Goal: Find specific page/section: Find specific page/section

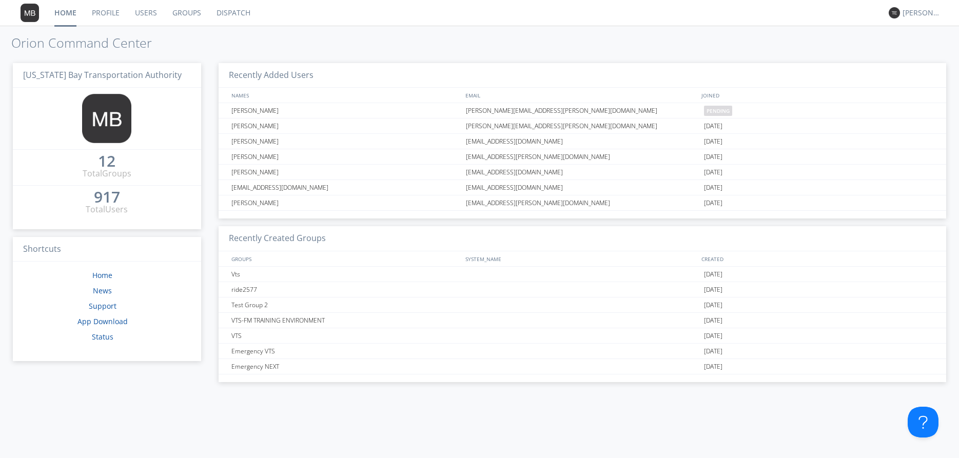
click at [221, 14] on link "Dispatch" at bounding box center [233, 13] width 49 height 26
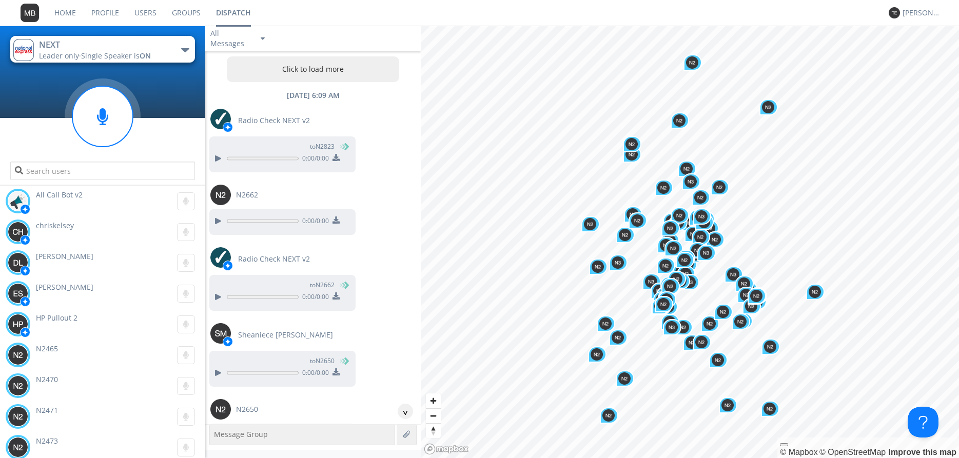
click at [327, 70] on button "Click to load more" at bounding box center [313, 69] width 172 height 26
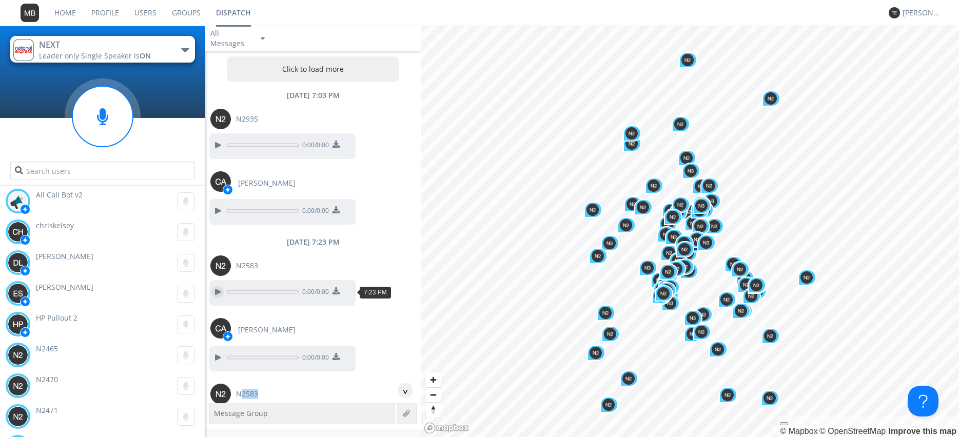
click at [211, 290] on div at bounding box center [217, 292] width 12 height 12
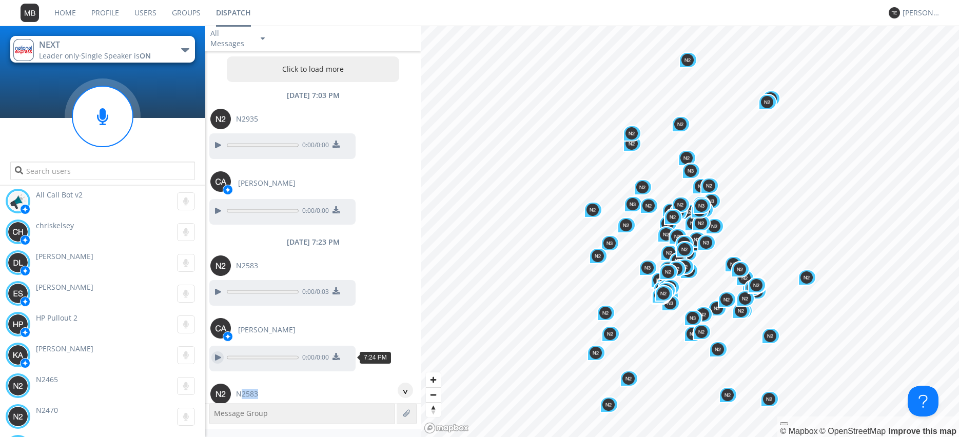
click at [219, 360] on div at bounding box center [217, 357] width 12 height 12
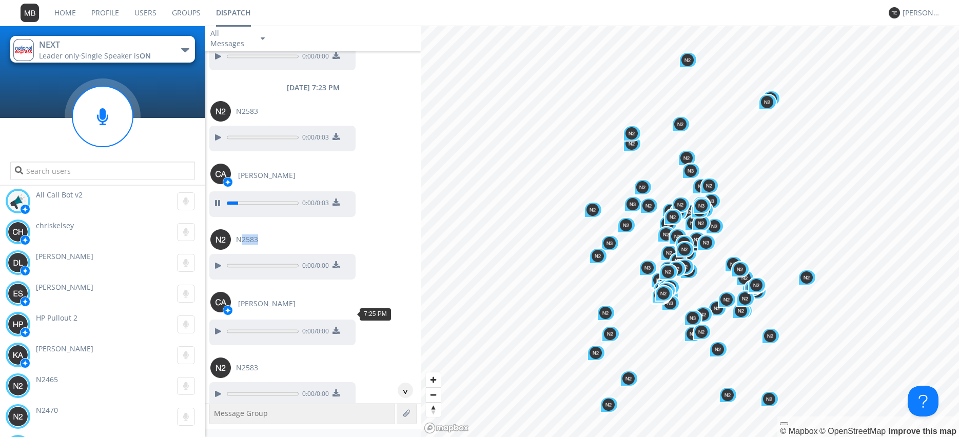
scroll to position [175, 0]
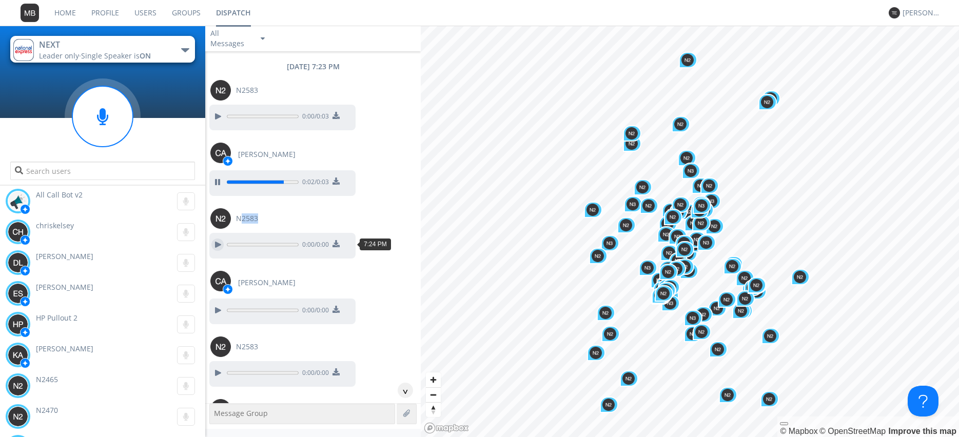
click at [216, 244] on div at bounding box center [217, 245] width 12 height 12
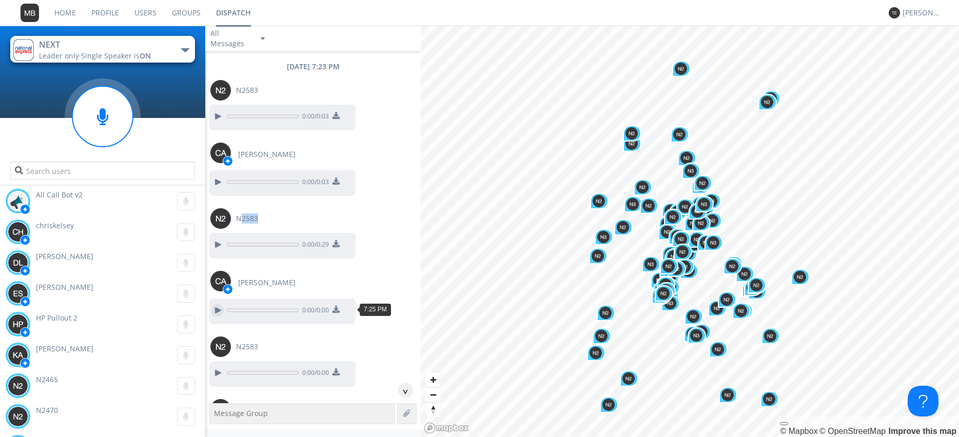
click at [219, 310] on div at bounding box center [217, 310] width 12 height 12
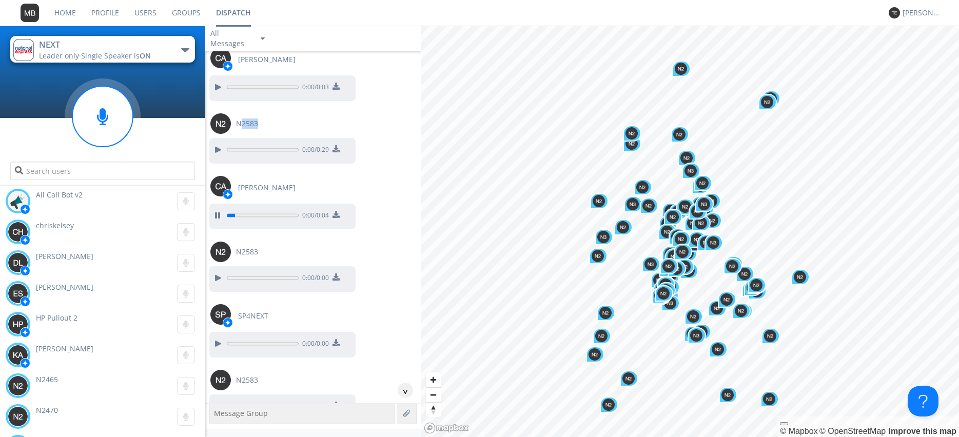
scroll to position [292, 0]
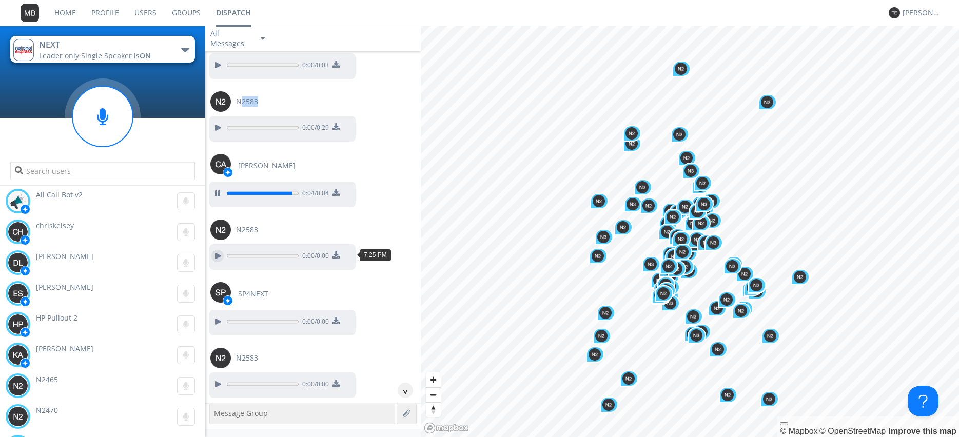
click at [217, 253] on div at bounding box center [217, 256] width 12 height 12
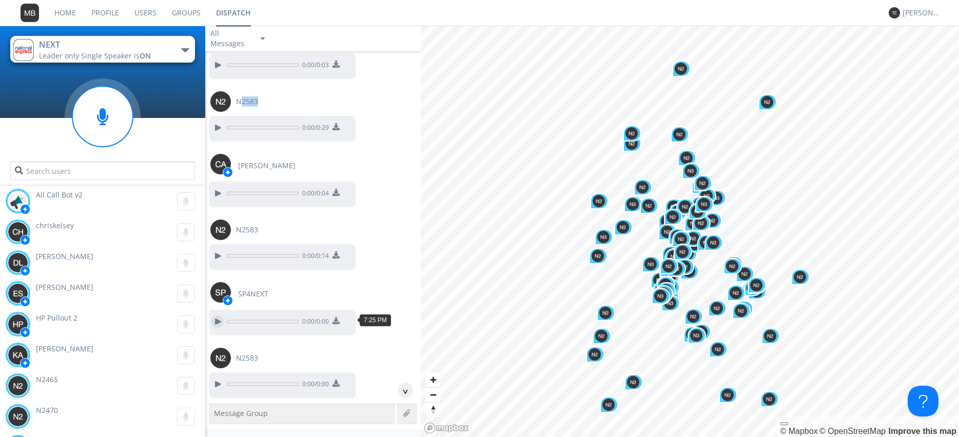
click at [217, 320] on div at bounding box center [217, 322] width 12 height 12
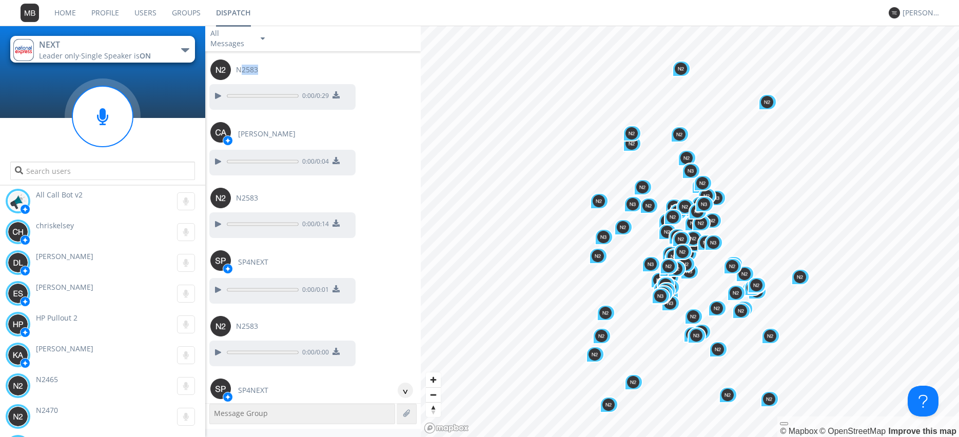
scroll to position [351, 0]
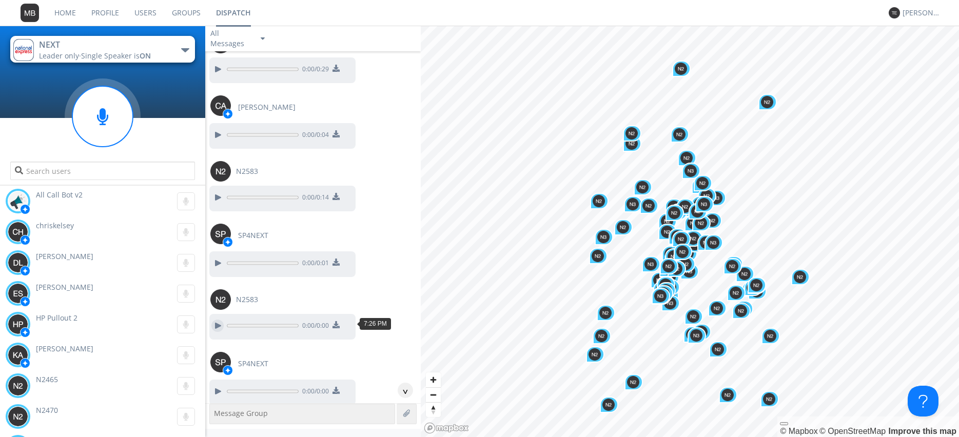
click at [217, 326] on div at bounding box center [217, 326] width 12 height 12
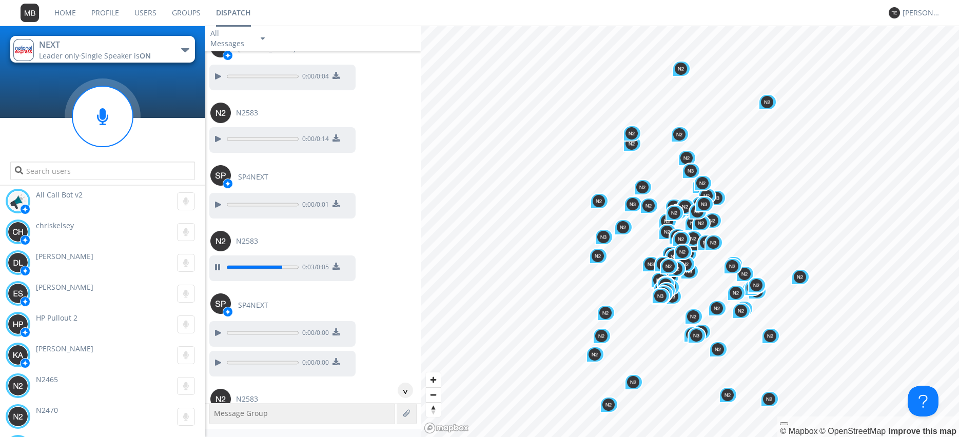
scroll to position [468, 0]
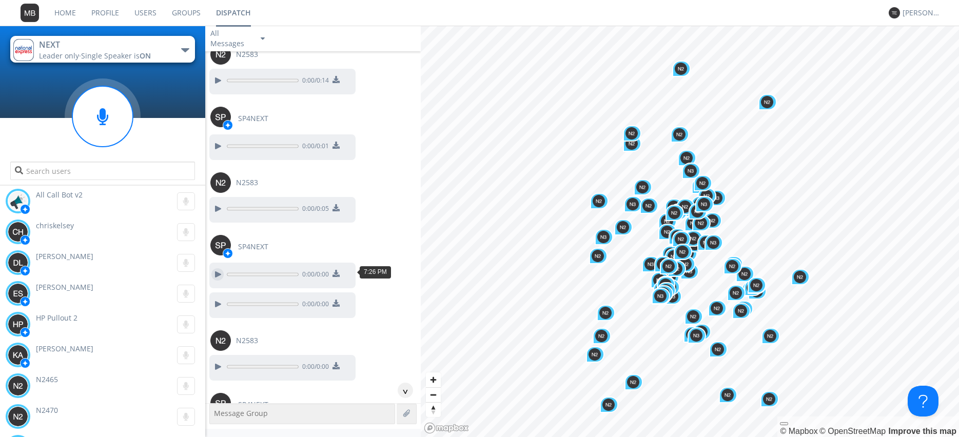
click at [217, 272] on div at bounding box center [217, 274] width 12 height 12
click at [213, 302] on div at bounding box center [217, 304] width 12 height 12
click at [216, 362] on div at bounding box center [217, 367] width 12 height 12
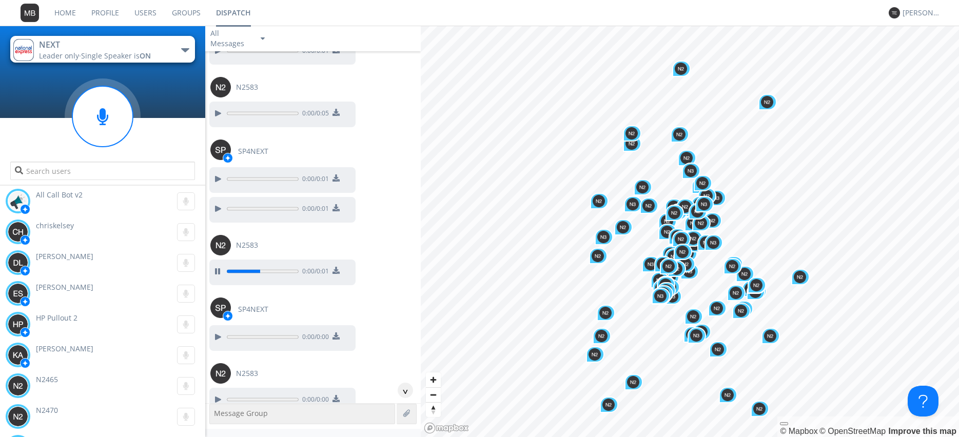
scroll to position [585, 0]
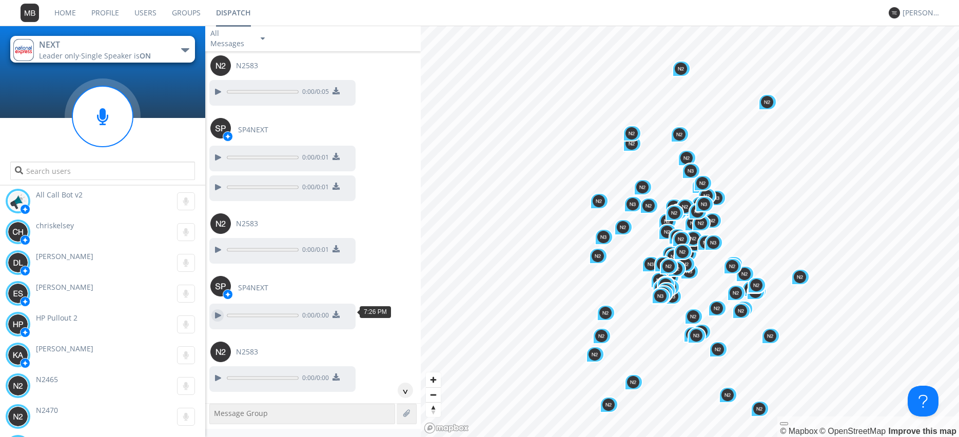
click at [213, 310] on div at bounding box center [217, 315] width 12 height 12
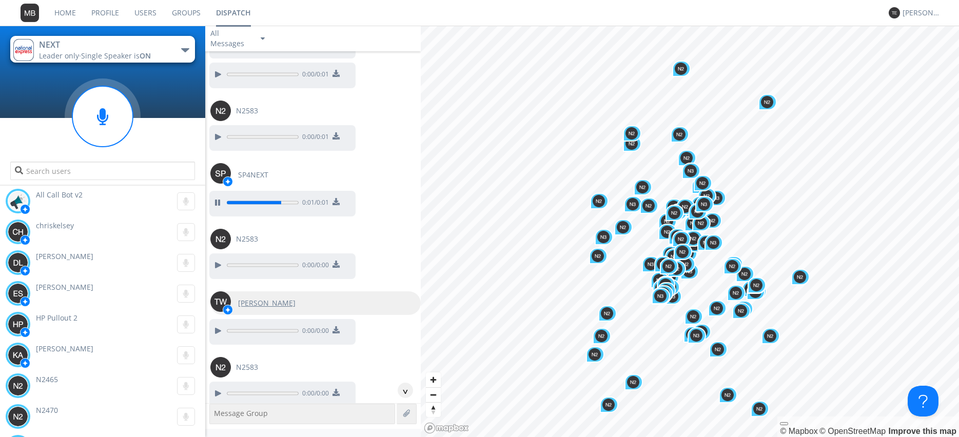
scroll to position [702, 0]
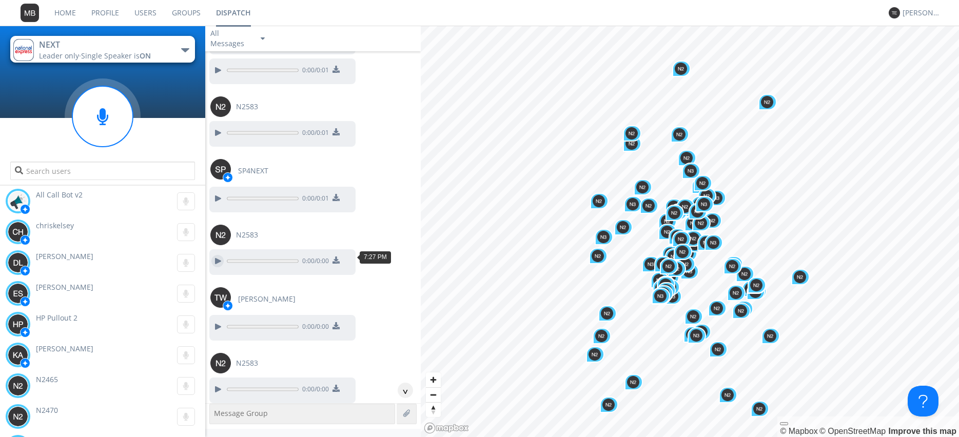
click at [221, 261] on div at bounding box center [217, 261] width 12 height 12
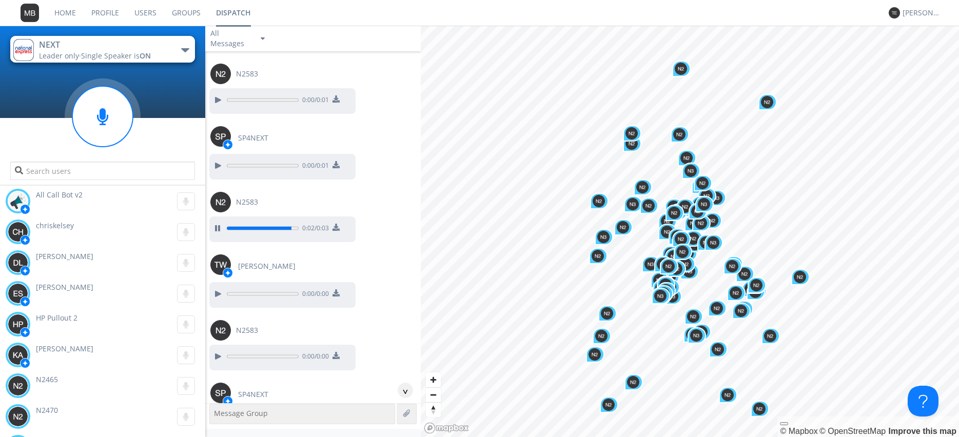
scroll to position [760, 0]
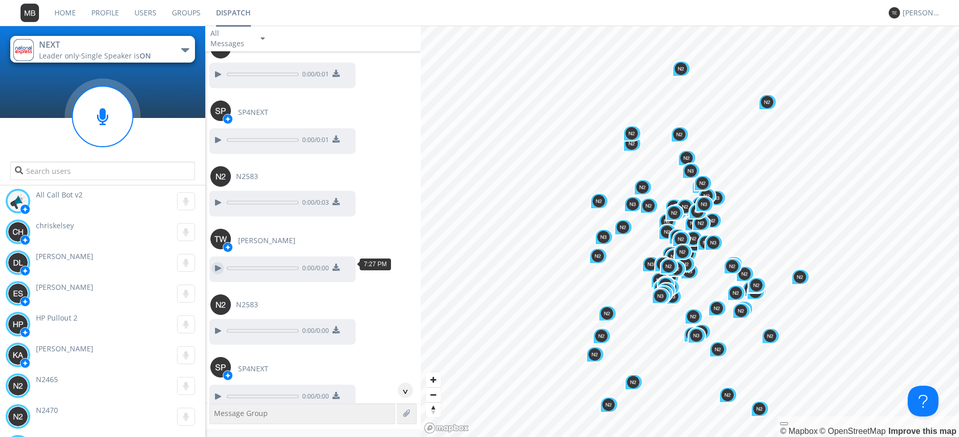
click at [220, 269] on div at bounding box center [217, 268] width 12 height 12
click at [214, 325] on div at bounding box center [217, 331] width 12 height 12
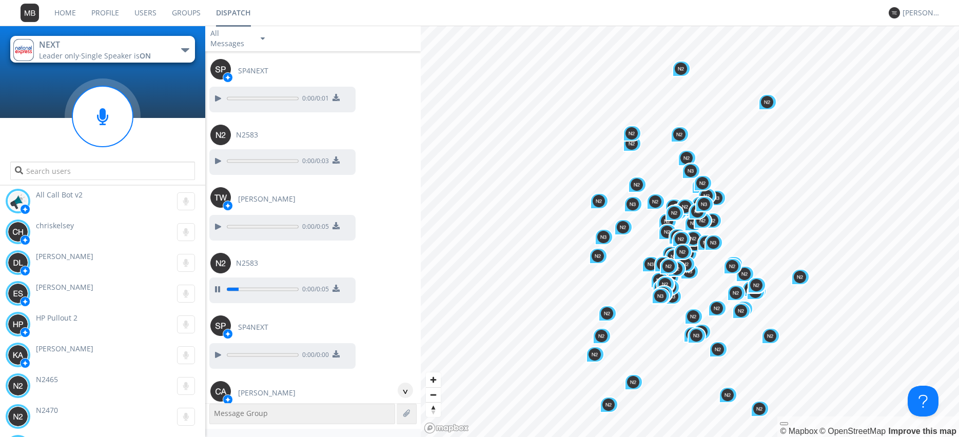
scroll to position [819, 0]
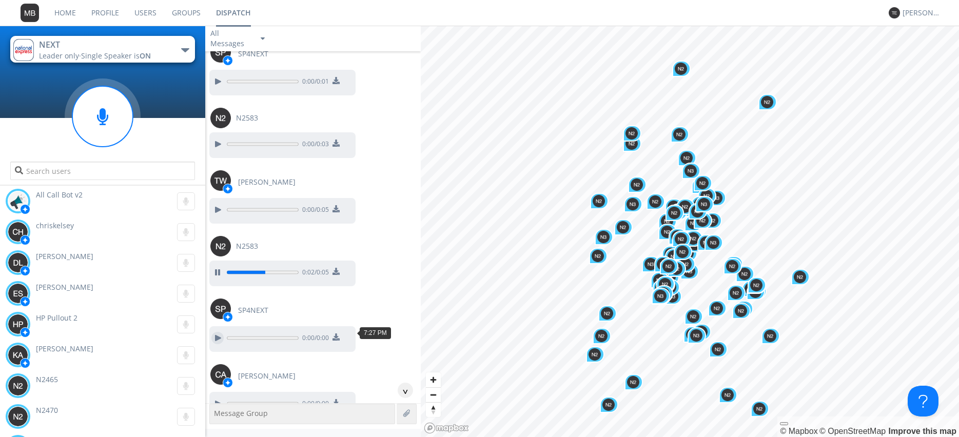
click at [218, 332] on div at bounding box center [217, 338] width 12 height 12
